Goal: Find specific page/section: Find specific page/section

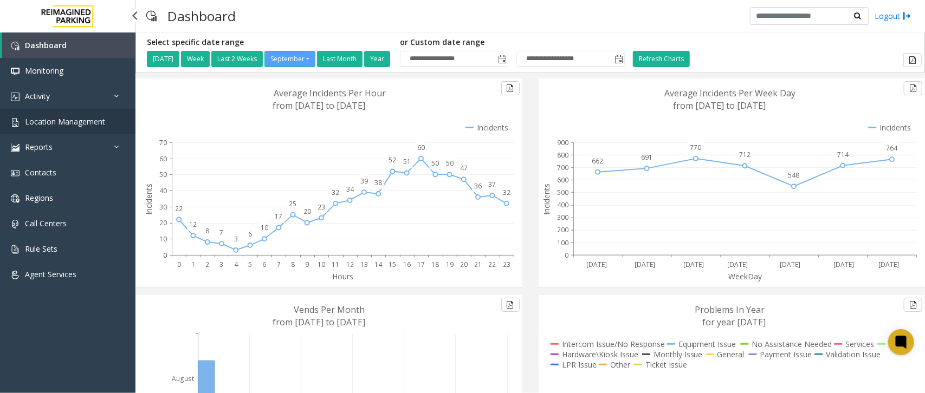
click at [117, 115] on link "Location Management" at bounding box center [67, 121] width 135 height 25
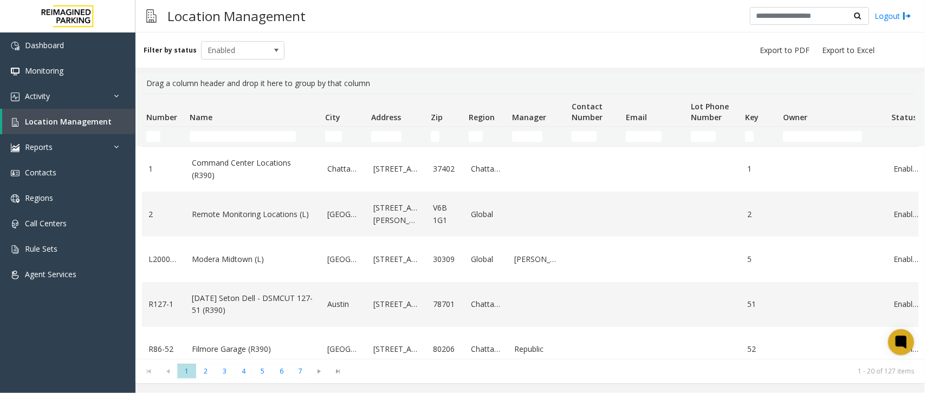
click at [252, 131] on input "Name Filter" at bounding box center [243, 136] width 106 height 11
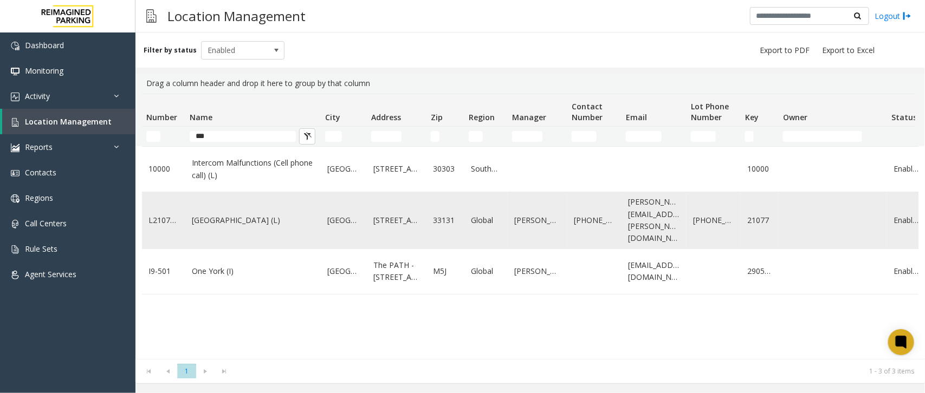
type input "***"
click at [251, 223] on link "One Biscayne Tower (L)" at bounding box center [253, 221] width 122 height 12
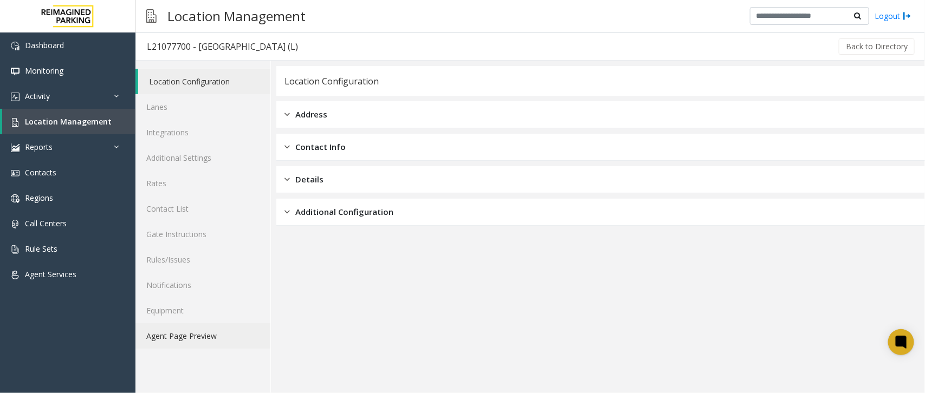
click at [228, 331] on link "Agent Page Preview" at bounding box center [202, 336] width 135 height 25
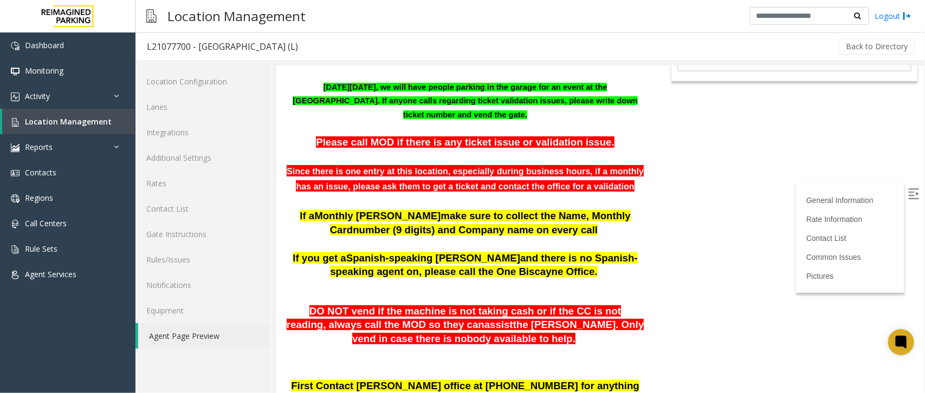
scroll to position [135, 0]
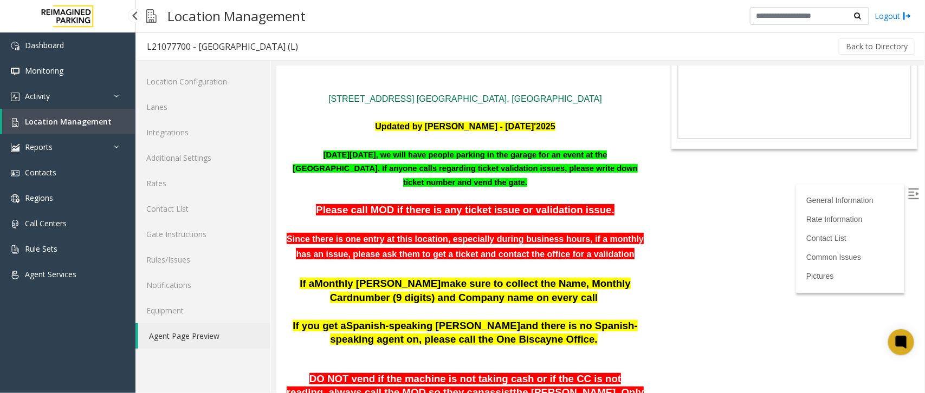
click at [114, 127] on link "Location Management" at bounding box center [68, 121] width 133 height 25
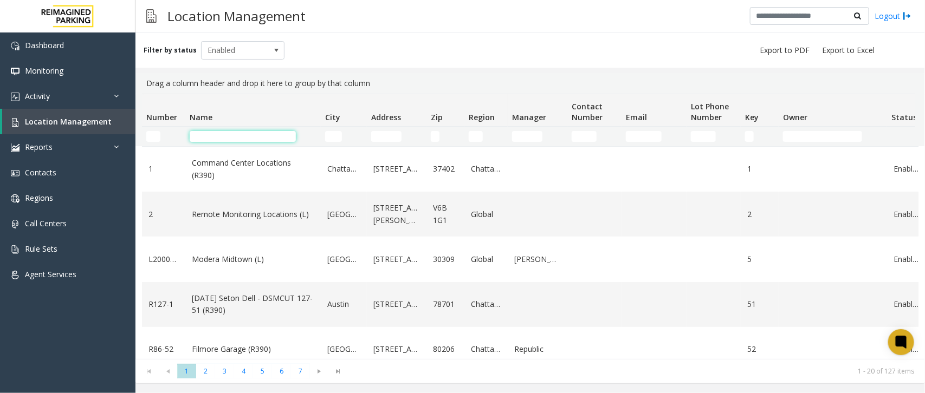
click at [249, 132] on input "Name Filter" at bounding box center [243, 136] width 106 height 11
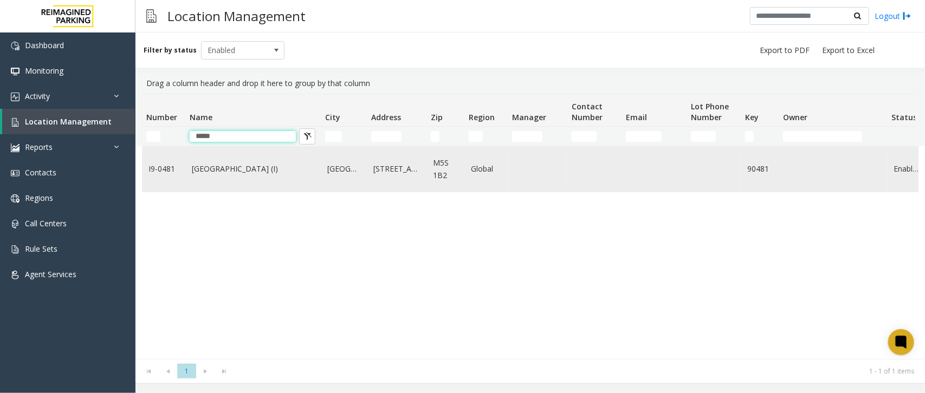
type input "*****"
click at [253, 166] on link "Women's College Hospital (I)" at bounding box center [253, 169] width 122 height 12
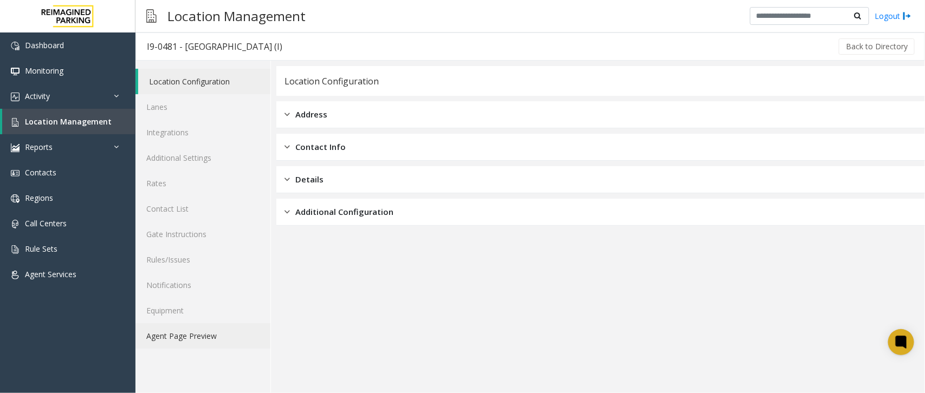
click at [223, 347] on link "Agent Page Preview" at bounding box center [202, 336] width 135 height 25
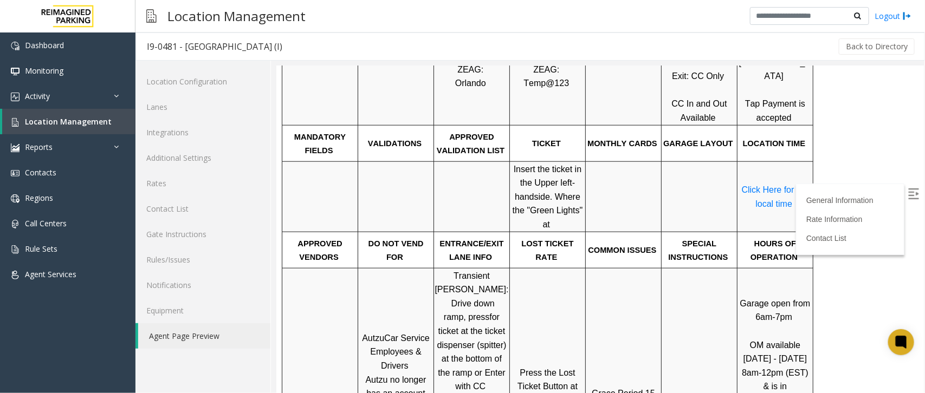
scroll to position [542, 0]
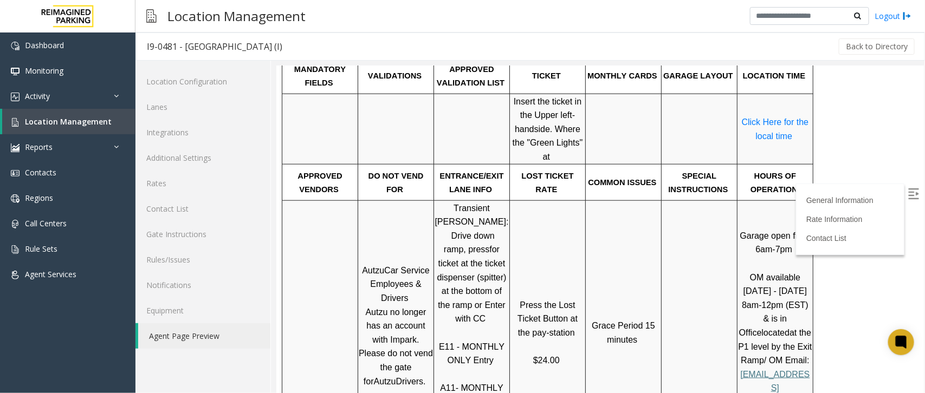
click at [908, 197] on img at bounding box center [913, 193] width 11 height 11
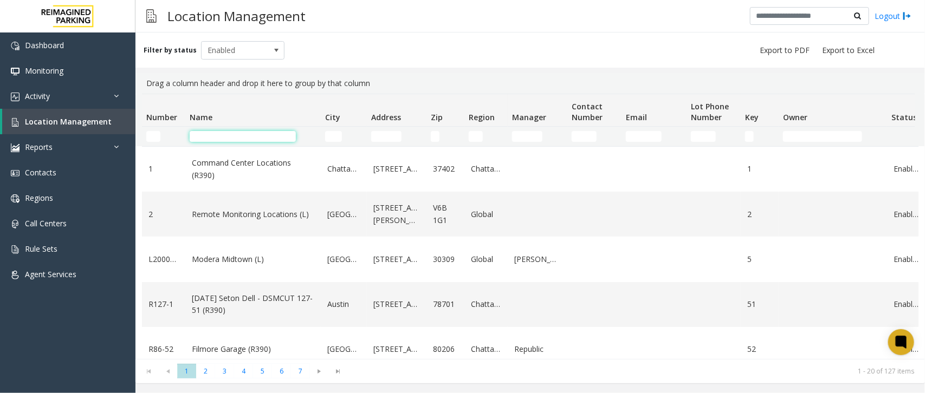
click at [244, 136] on input "Name Filter" at bounding box center [243, 136] width 106 height 11
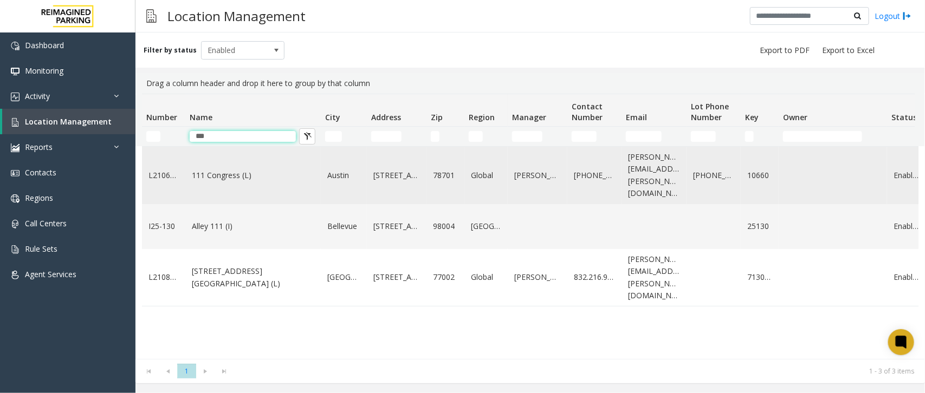
type input "***"
click at [249, 170] on link "111 Congress (L)" at bounding box center [253, 176] width 122 height 12
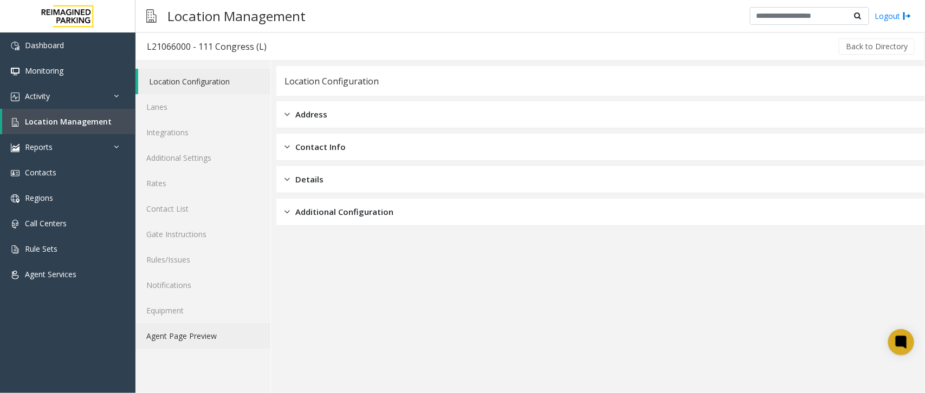
click at [197, 340] on link "Agent Page Preview" at bounding box center [202, 336] width 135 height 25
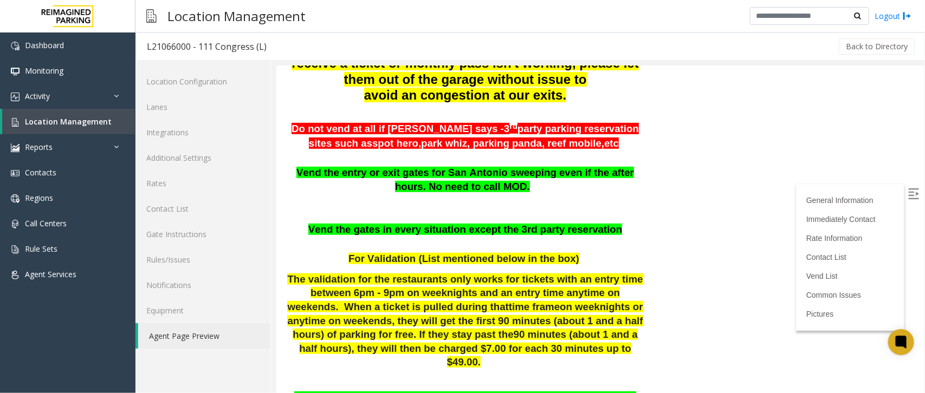
scroll to position [271, 0]
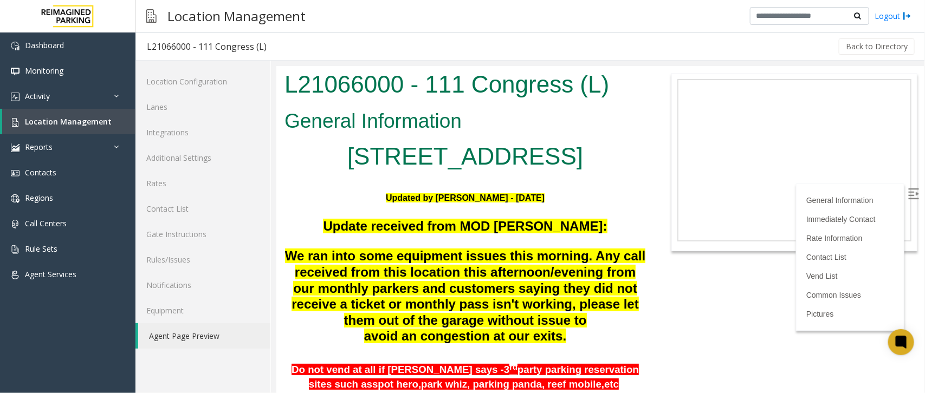
scroll to position [271, 0]
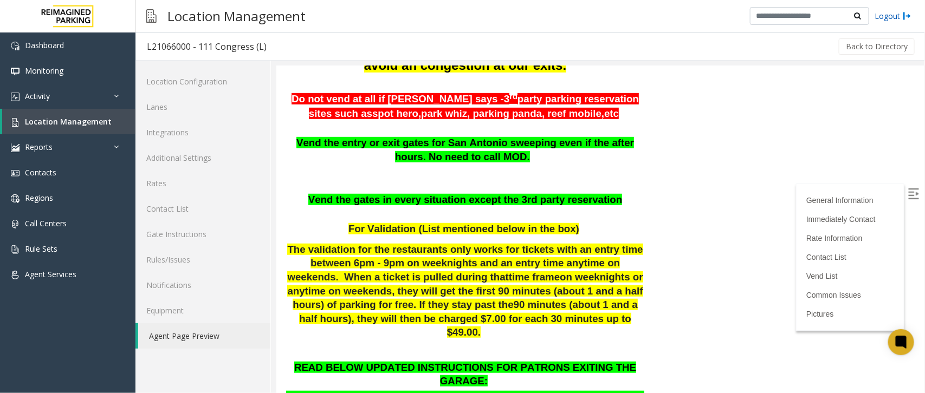
click at [893, 14] on link "Logout" at bounding box center [893, 15] width 37 height 11
